Goal: Task Accomplishment & Management: Complete application form

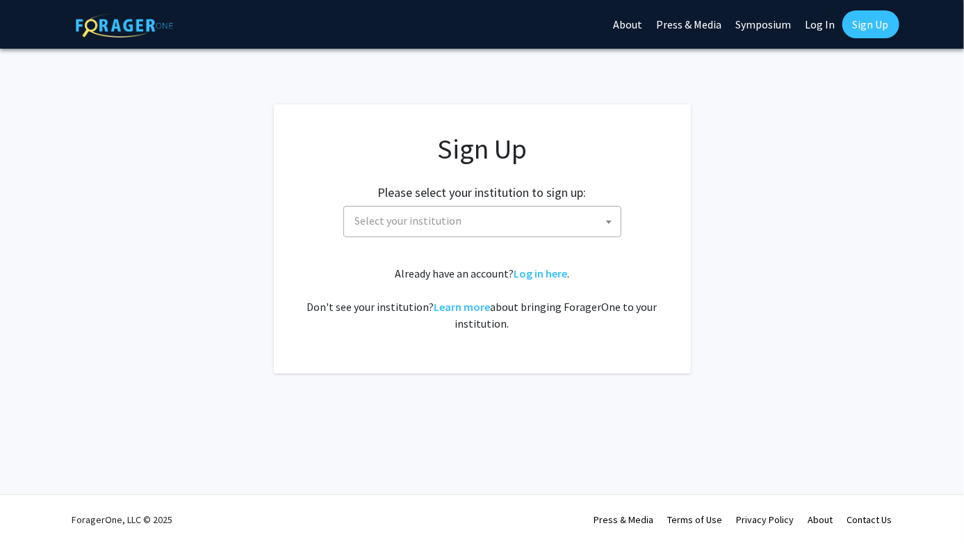
click at [487, 215] on span "Select your institution" at bounding box center [485, 220] width 271 height 28
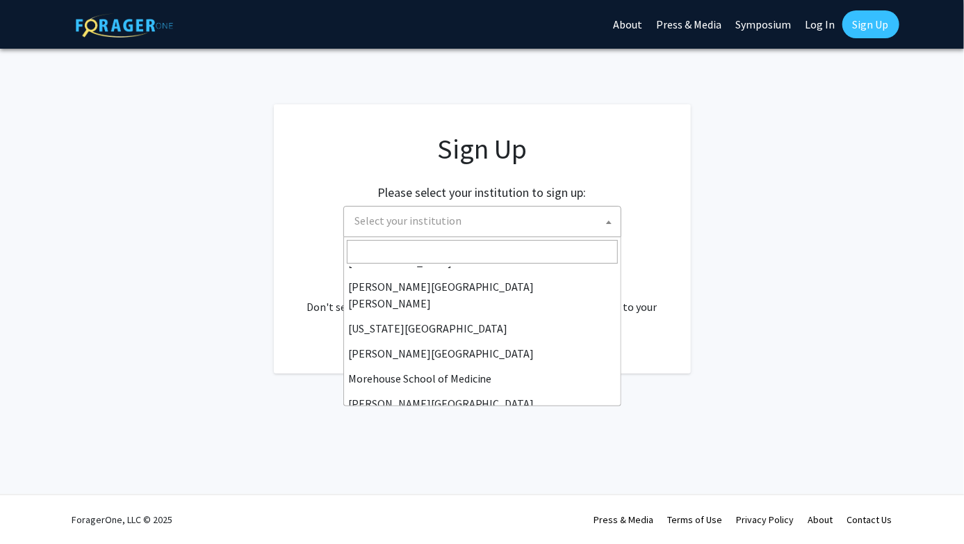
scroll to position [281, 0]
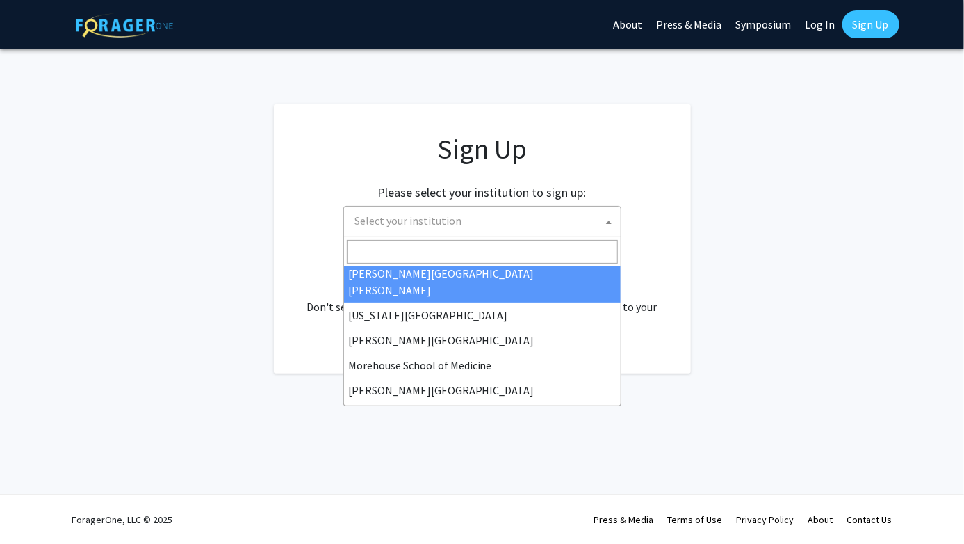
select select "1"
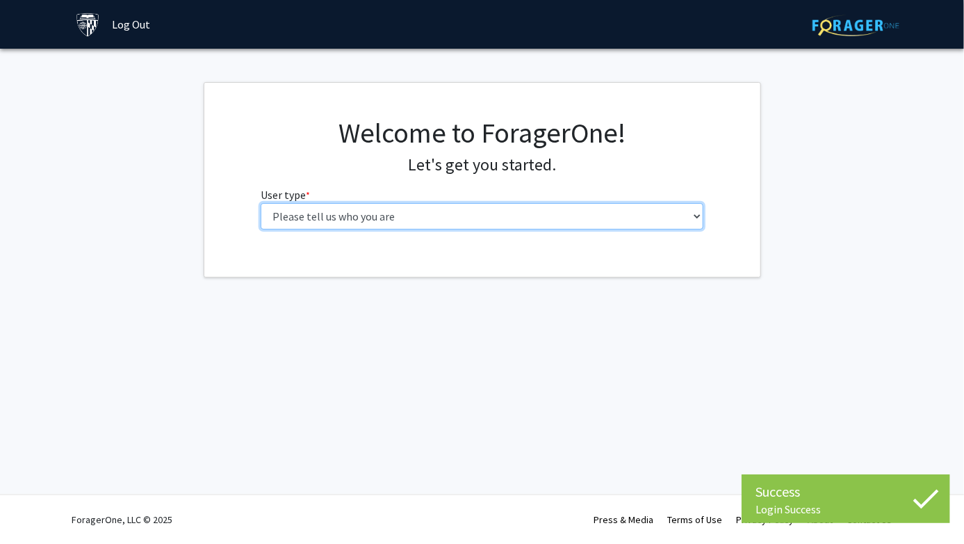
click at [458, 214] on select "Please tell us who you are Undergraduate Student Master's Student Doctoral Cand…" at bounding box center [482, 216] width 443 height 26
select select "1: undergrad"
click at [261, 203] on select "Please tell us who you are Undergraduate Student Master's Student Doctoral Cand…" at bounding box center [482, 216] width 443 height 26
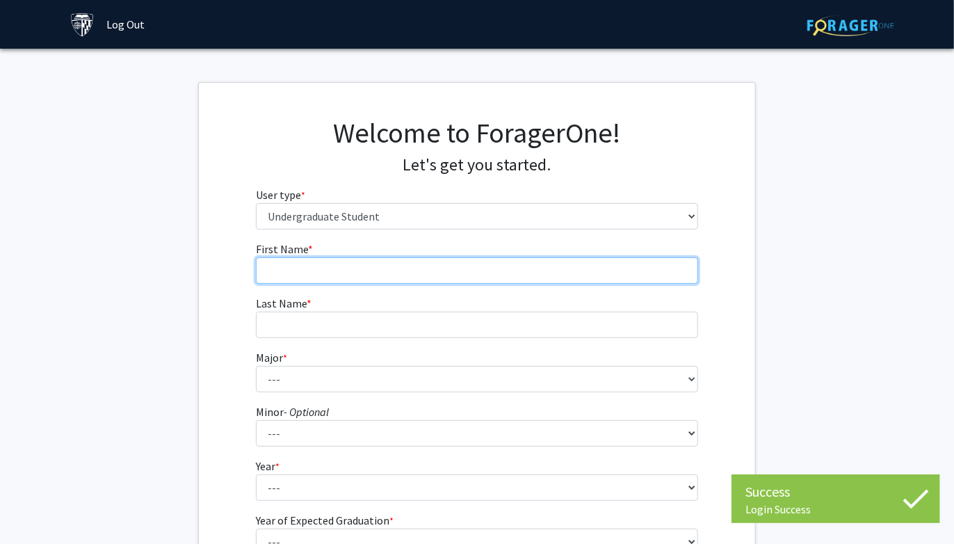
click at [381, 276] on input "First Name * required" at bounding box center [477, 270] width 443 height 26
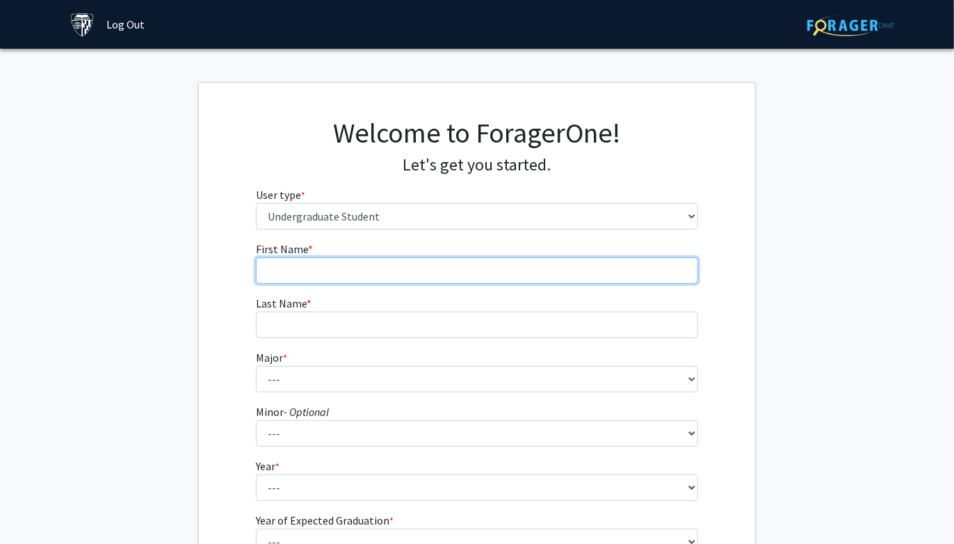
type input "Aiken"
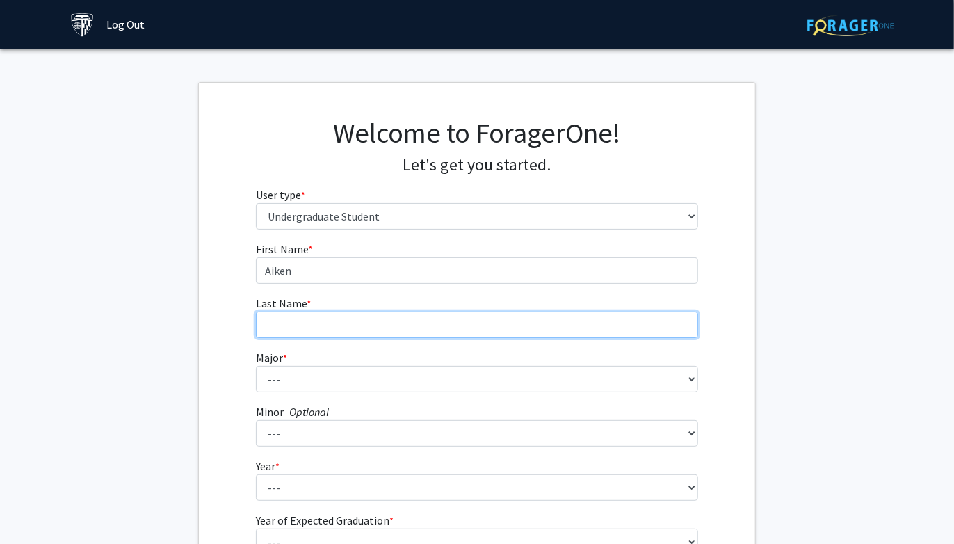
type input "Madan"
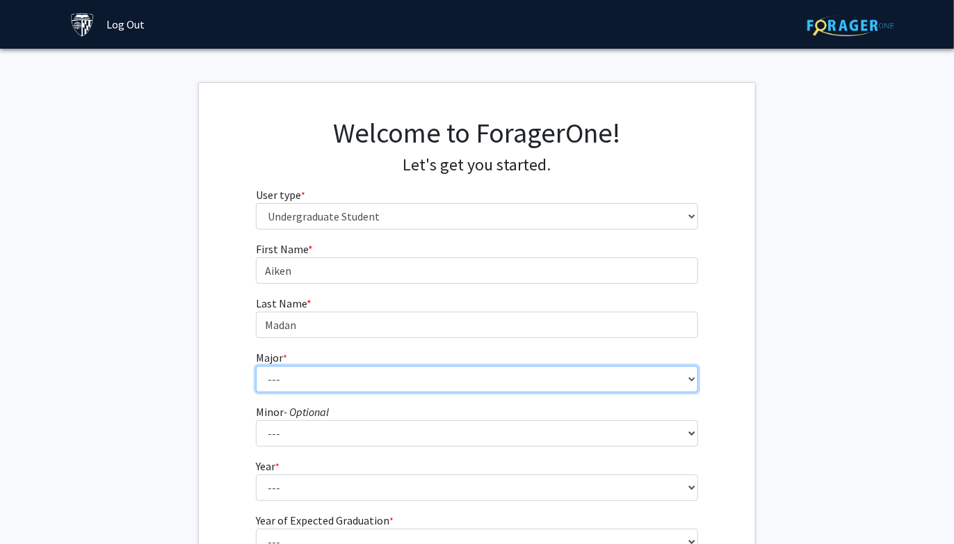
click at [306, 368] on select "--- Africana Studies Anthropology Applied Mathematics & Statistics Archaeology …" at bounding box center [477, 379] width 443 height 26
select select "37: 51"
click at [256, 366] on select "--- Africana Studies Anthropology Applied Mathematics & Statistics Archaeology …" at bounding box center [477, 379] width 443 height 26
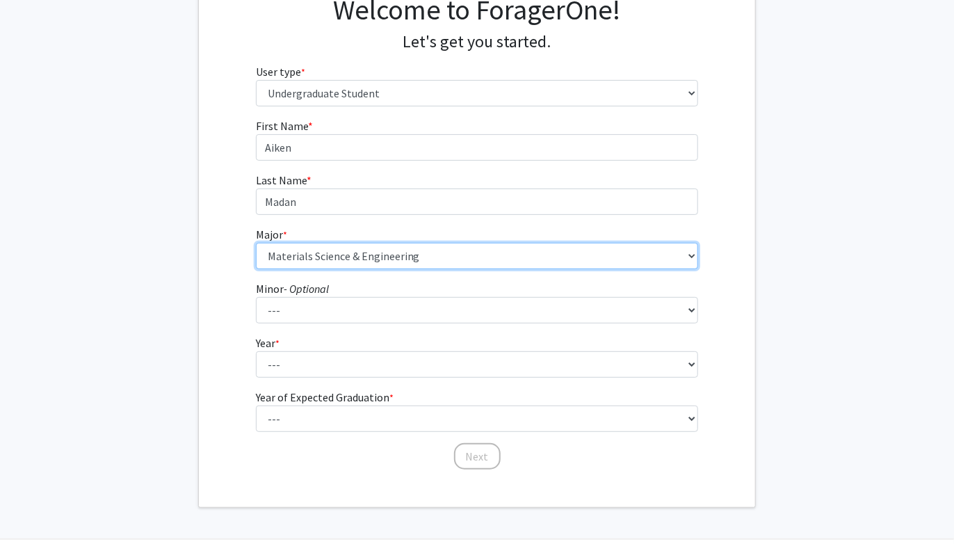
scroll to position [147, 0]
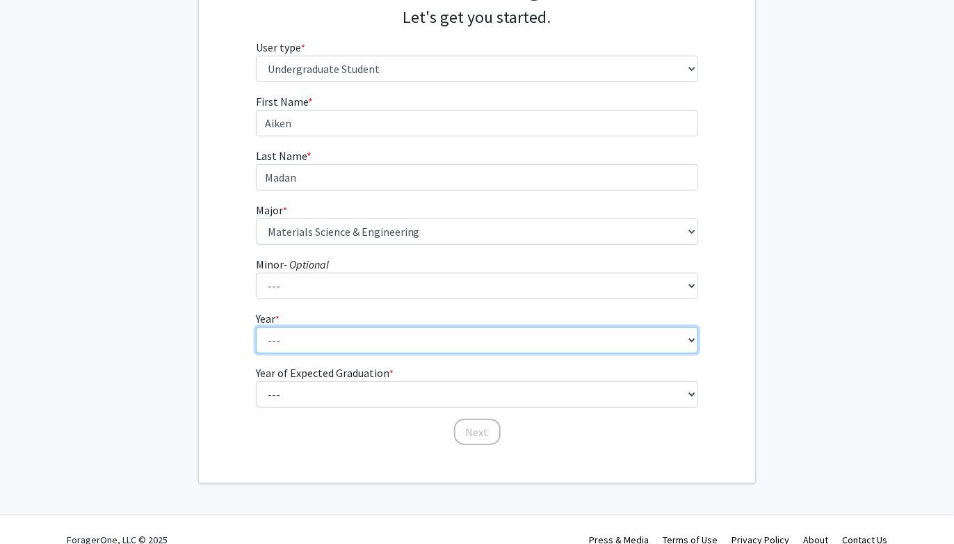
click at [296, 350] on select "--- First-year Sophomore Junior Senior Postbaccalaureate Certificate" at bounding box center [477, 340] width 443 height 26
select select "1: first-year"
click at [256, 327] on select "--- First-year Sophomore Junior Senior Postbaccalaureate Certificate" at bounding box center [477, 340] width 443 height 26
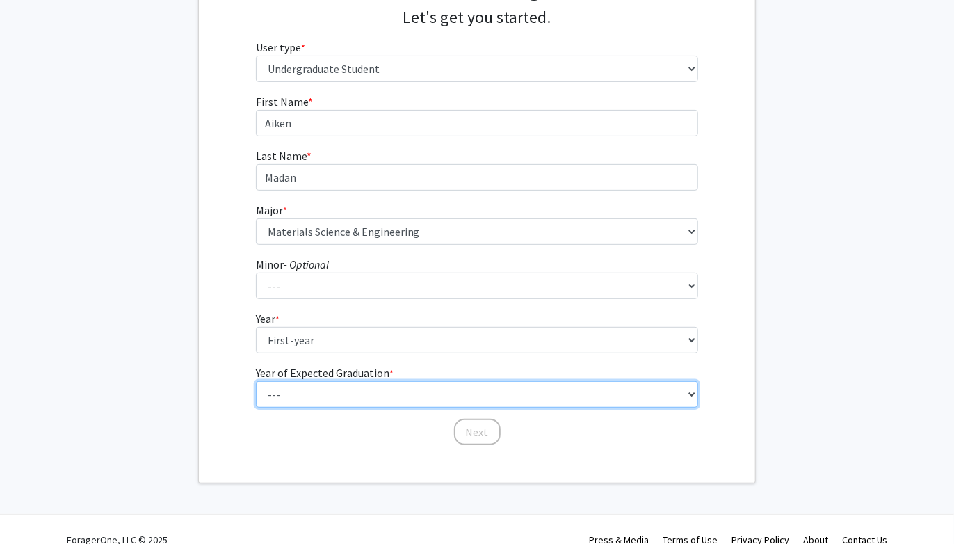
click at [320, 387] on select "--- 2025 2026 2027 2028 2029 2030 2031 2032 2033 2034" at bounding box center [477, 394] width 443 height 26
select select "5: 2029"
click at [256, 381] on select "--- 2025 2026 2027 2028 2029 2030 2031 2032 2033 2034" at bounding box center [477, 394] width 443 height 26
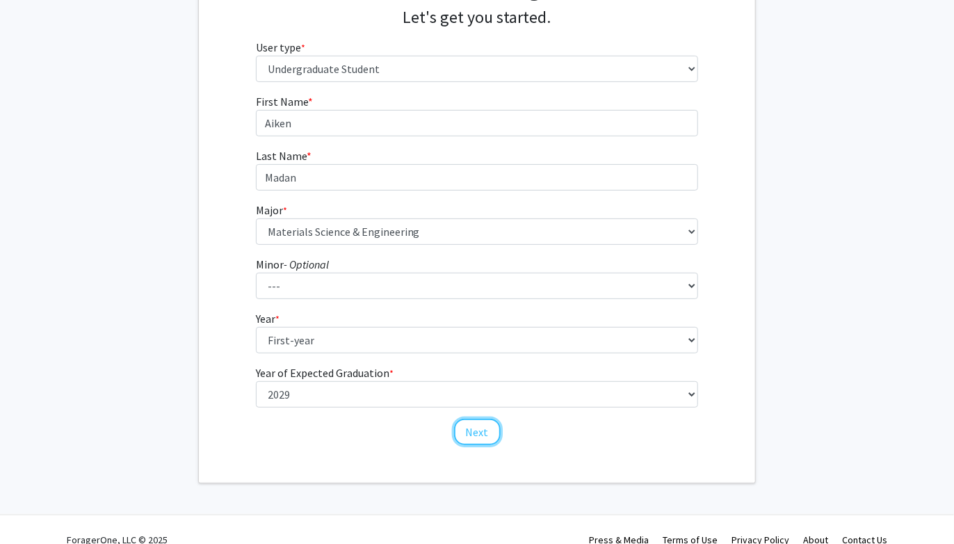
click at [472, 423] on button "Next" at bounding box center [477, 431] width 47 height 26
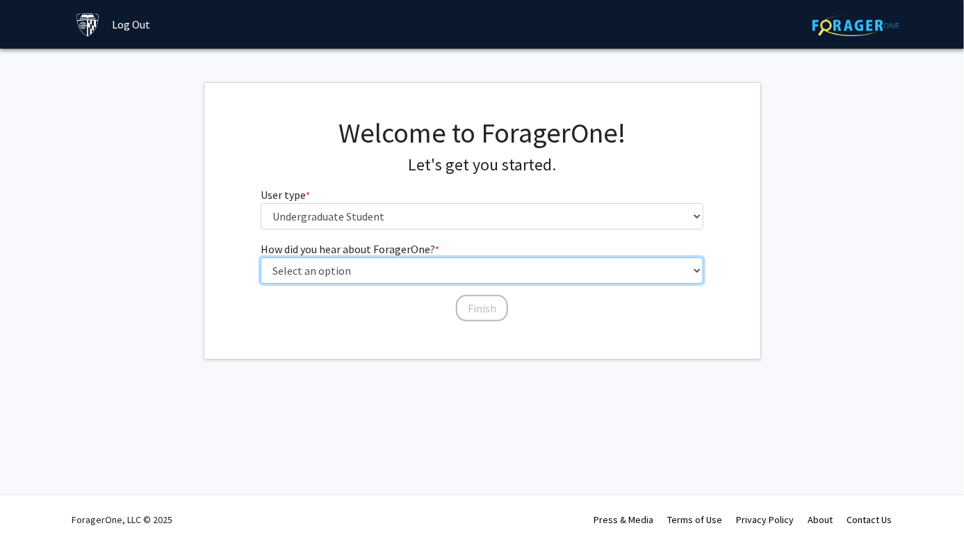
click at [368, 267] on select "Select an option Peer/student recommendation Faculty/staff recommendation Unive…" at bounding box center [482, 270] width 443 height 26
select select "3: university_website"
click at [261, 257] on select "Select an option Peer/student recommendation Faculty/staff recommendation Unive…" at bounding box center [482, 270] width 443 height 26
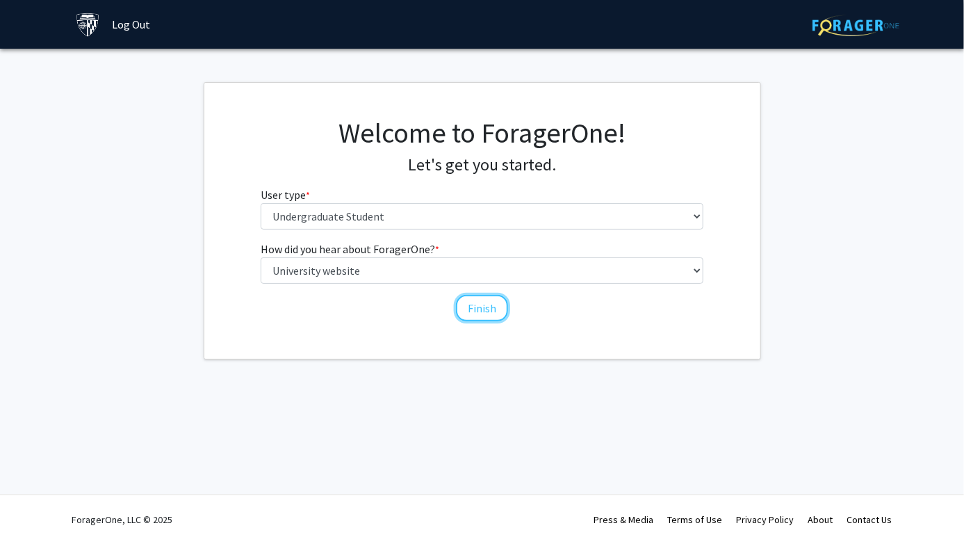
click at [477, 306] on button "Finish" at bounding box center [482, 308] width 52 height 26
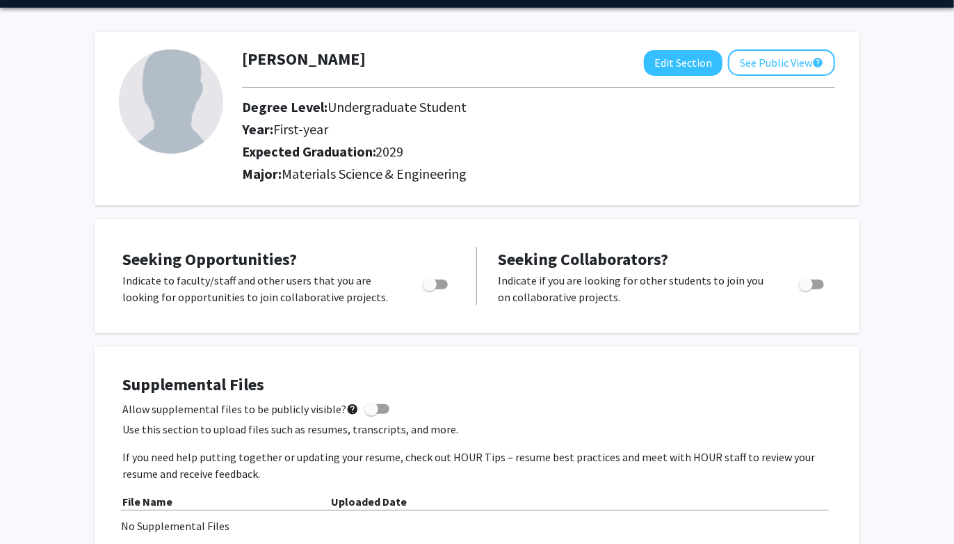
scroll to position [81, 0]
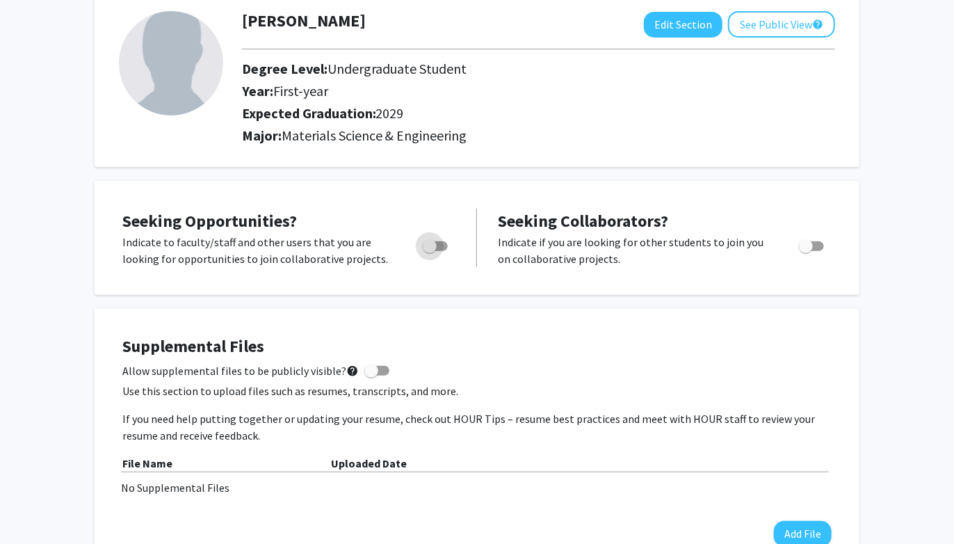
click at [435, 243] on span "Toggle" at bounding box center [430, 246] width 14 height 14
click at [430, 251] on input "Are you actively seeking opportunities?" at bounding box center [429, 251] width 1 height 1
checkbox input "true"
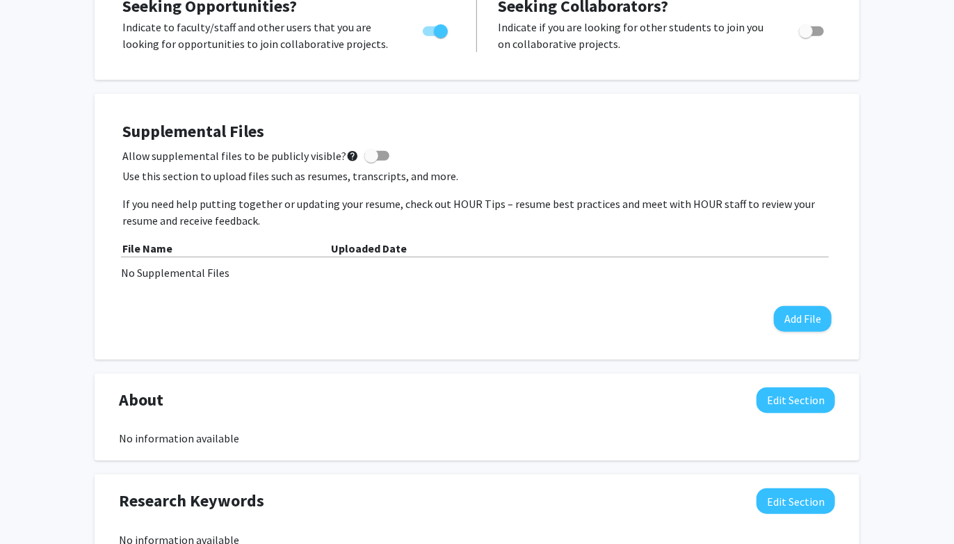
scroll to position [0, 0]
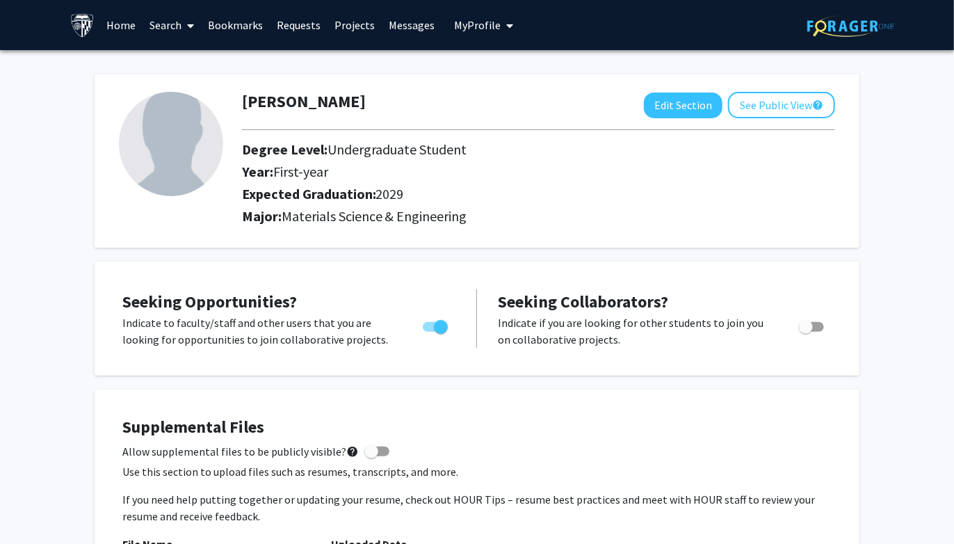
click at [337, 28] on link "Projects" at bounding box center [355, 25] width 54 height 49
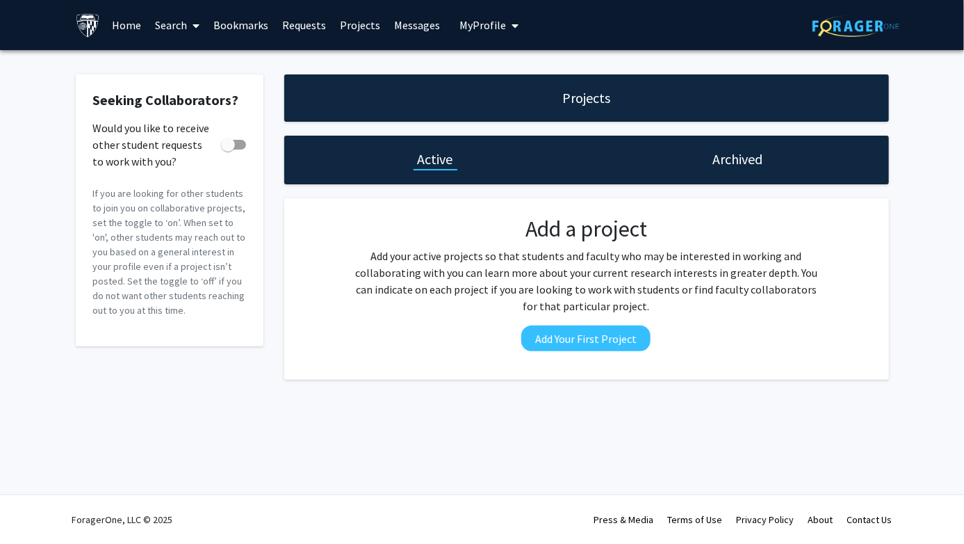
click at [393, 22] on link "Messages" at bounding box center [417, 25] width 60 height 49
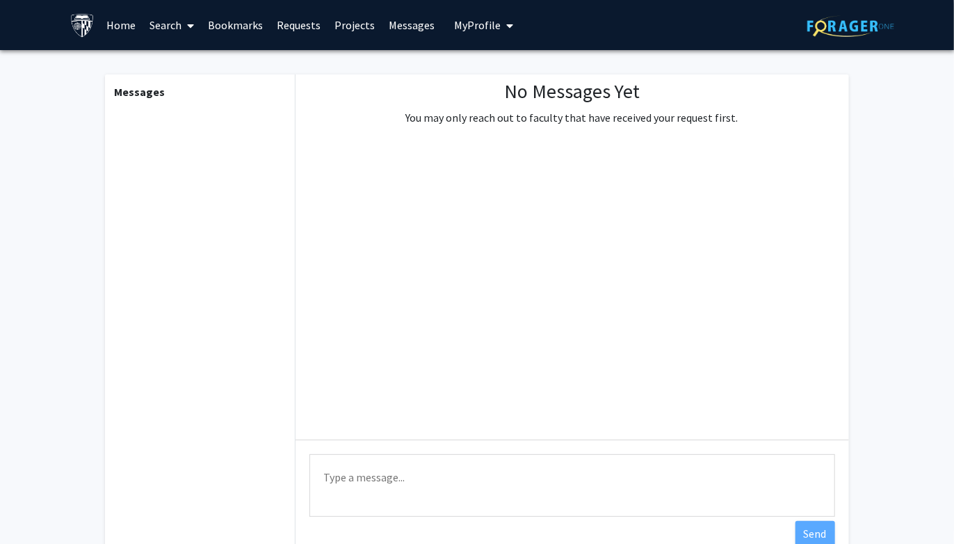
click at [172, 23] on link "Search" at bounding box center [172, 25] width 58 height 49
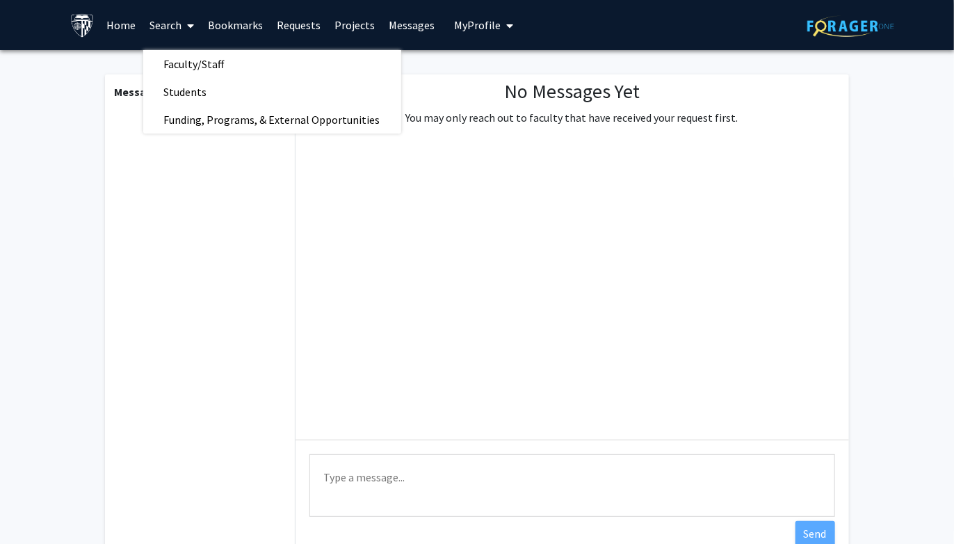
click at [541, 24] on div "Skip navigation Home Search Faculty/Staff Students Funding, Programs, & Externa…" at bounding box center [477, 25] width 834 height 50
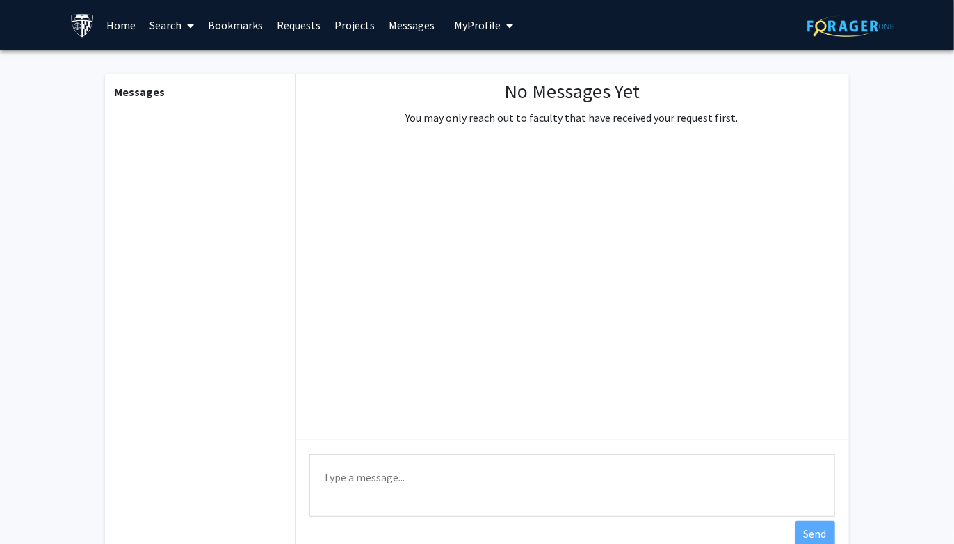
click at [507, 22] on icon "My profile dropdown to access profile and logout" at bounding box center [510, 25] width 7 height 11
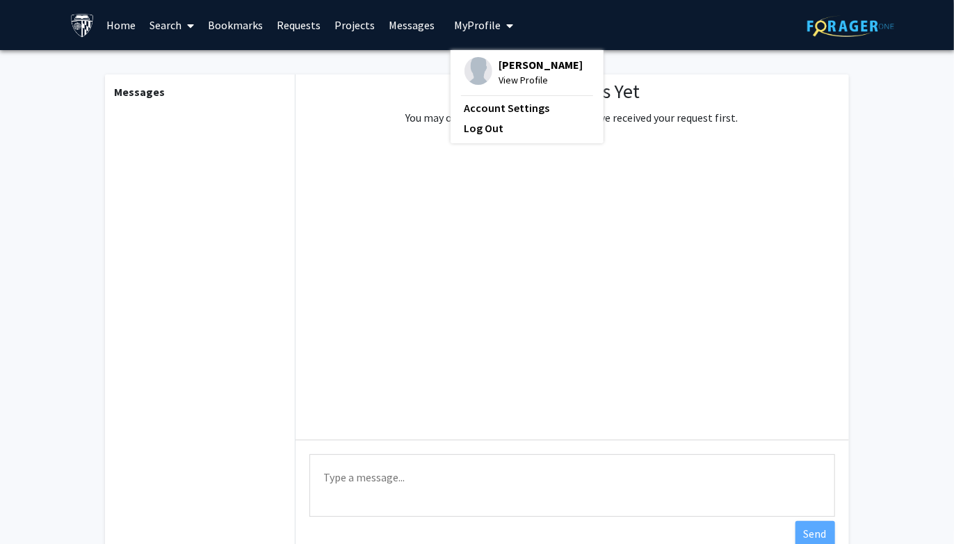
click at [491, 106] on link "Account Settings" at bounding box center [526, 107] width 125 height 17
